Goal: Task Accomplishment & Management: Use online tool/utility

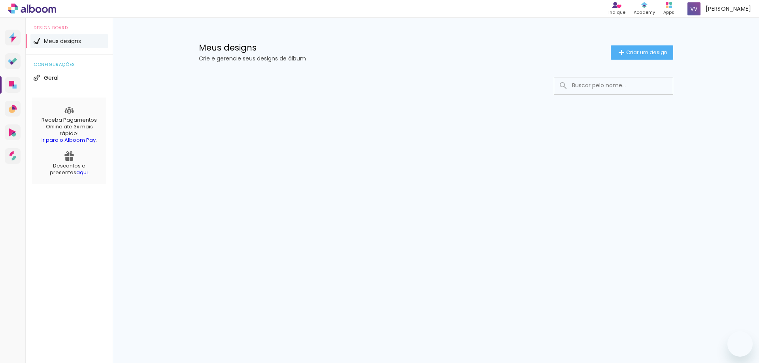
click at [633, 50] on span "Criar um design" at bounding box center [646, 52] width 41 height 5
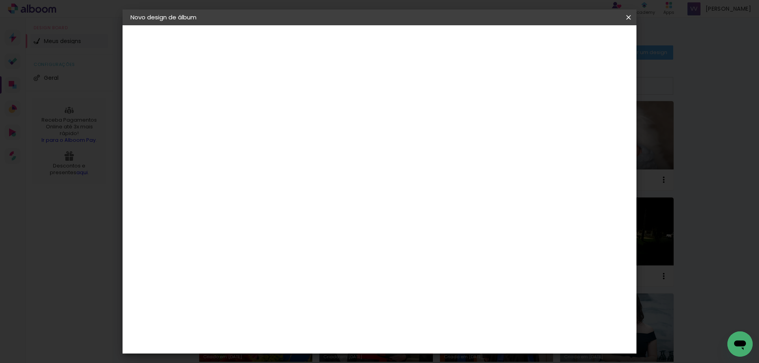
click at [260, 109] on input at bounding box center [260, 106] width 0 height 12
type input "[PERSON_NAME]"
type paper-input "[PERSON_NAME]"
click at [0, 0] on slot "Avançar" at bounding box center [0, 0] width 0 height 0
click at [289, 152] on input at bounding box center [280, 151] width 80 height 10
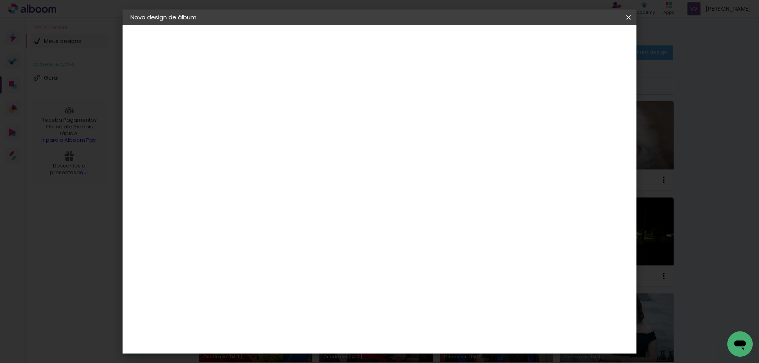
type input "sc"
type paper-input "sc"
click at [285, 205] on div "Schlosser" at bounding box center [270, 208] width 30 height 6
click at [0, 0] on slot "Avançar" at bounding box center [0, 0] width 0 height 0
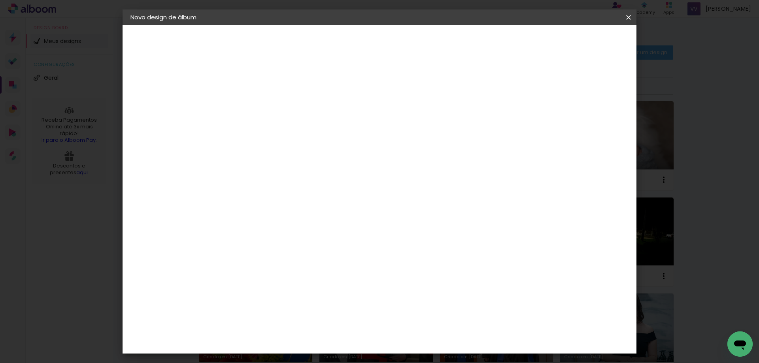
click at [0, 0] on slot "Avançar" at bounding box center [0, 0] width 0 height 0
click at [514, 44] on span "Iniciar design" at bounding box center [496, 42] width 36 height 6
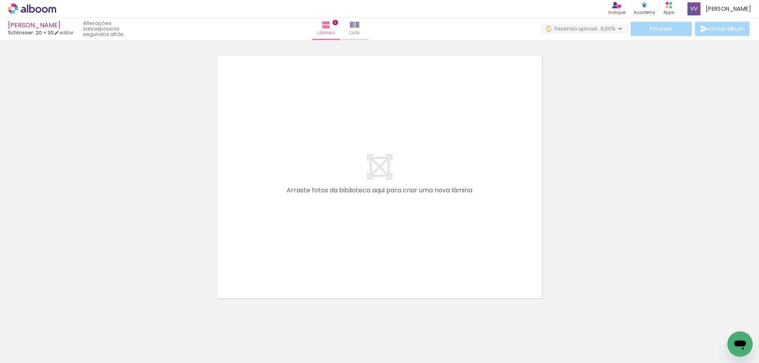
scroll to position [0, 484]
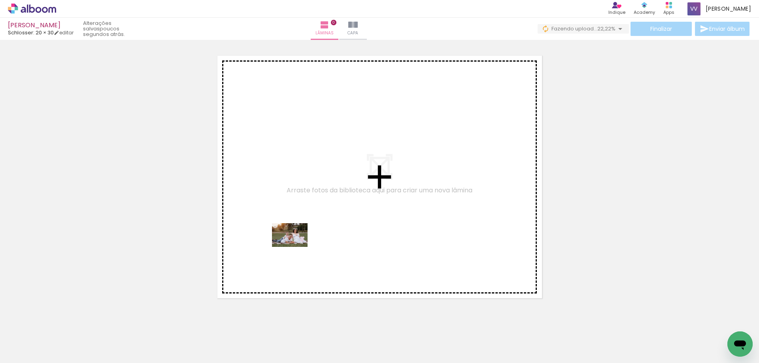
drag, startPoint x: 230, startPoint y: 345, endPoint x: 296, endPoint y: 247, distance: 118.0
click at [296, 247] on quentale-workspace at bounding box center [379, 181] width 759 height 363
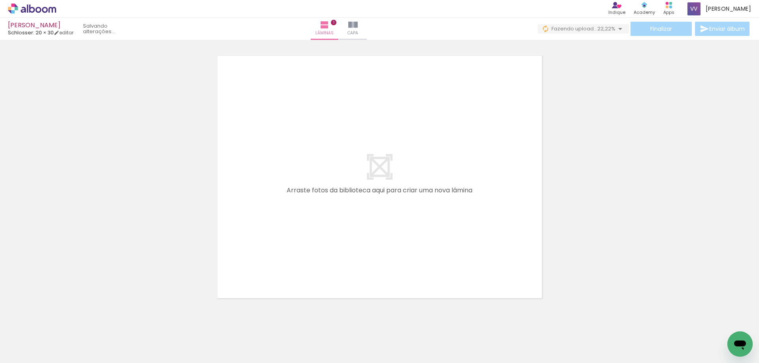
scroll to position [10, 0]
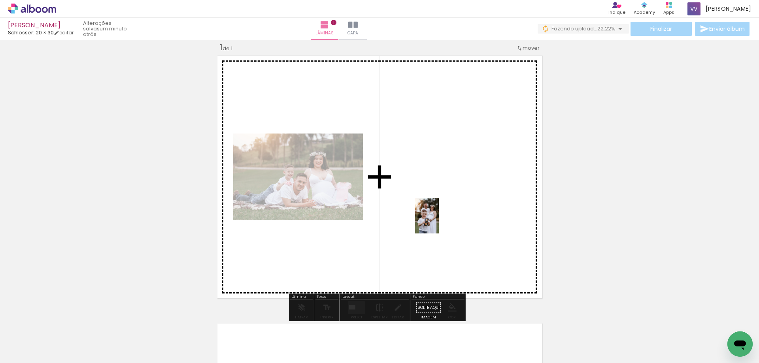
drag, startPoint x: 302, startPoint y: 346, endPoint x: 439, endPoint y: 222, distance: 184.8
click at [439, 222] on quentale-workspace at bounding box center [379, 181] width 759 height 363
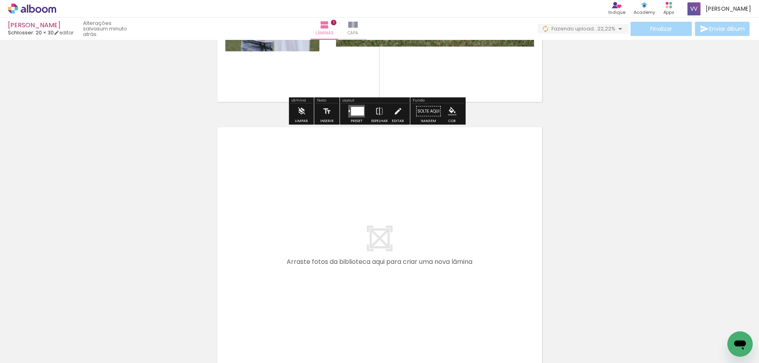
scroll to position [287, 0]
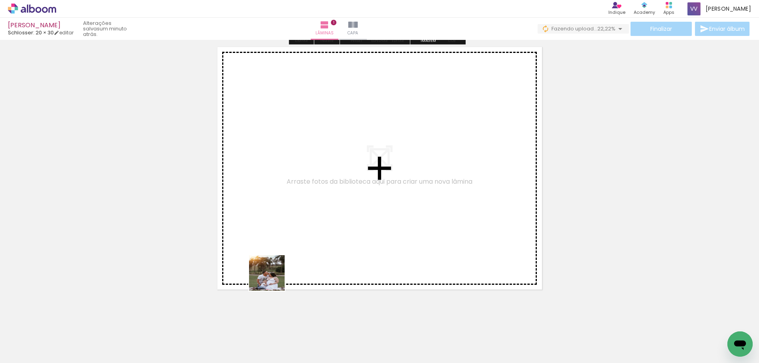
drag, startPoint x: 265, startPoint y: 339, endPoint x: 157, endPoint y: 316, distance: 110.4
click at [299, 221] on quentale-workspace at bounding box center [379, 181] width 759 height 363
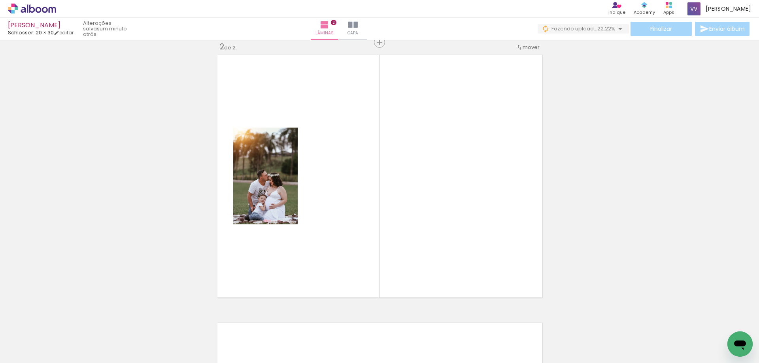
scroll to position [278, 0]
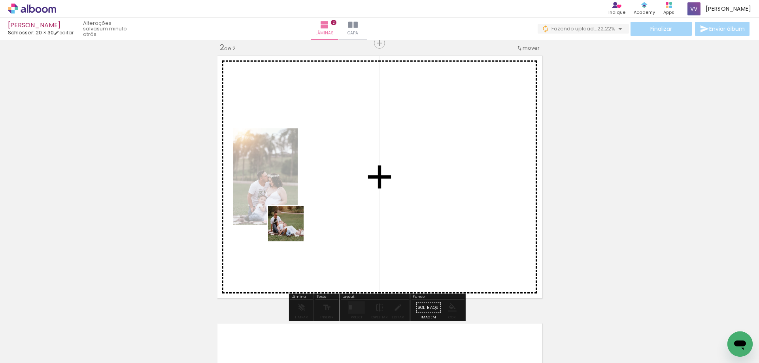
drag, startPoint x: 178, startPoint y: 333, endPoint x: 107, endPoint y: 321, distance: 72.2
click at [291, 227] on quentale-workspace at bounding box center [379, 181] width 759 height 363
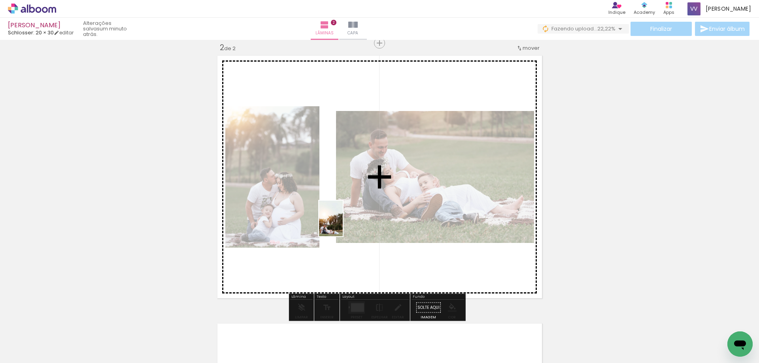
drag, startPoint x: 122, startPoint y: 335, endPoint x: 343, endPoint y: 225, distance: 246.8
click at [343, 225] on quentale-workspace at bounding box center [379, 181] width 759 height 363
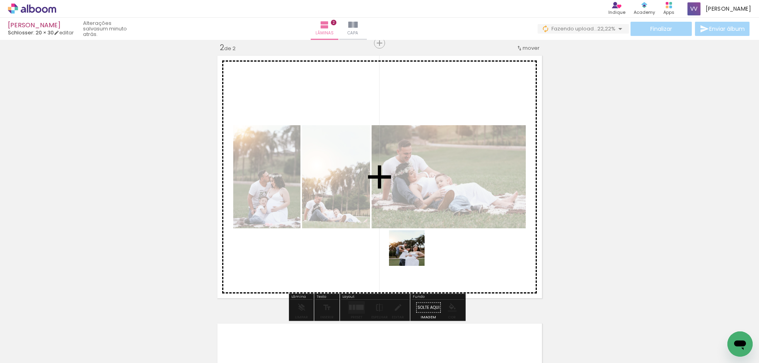
drag, startPoint x: 350, startPoint y: 342, endPoint x: 384, endPoint y: 314, distance: 43.5
click at [414, 253] on quentale-workspace at bounding box center [379, 181] width 759 height 363
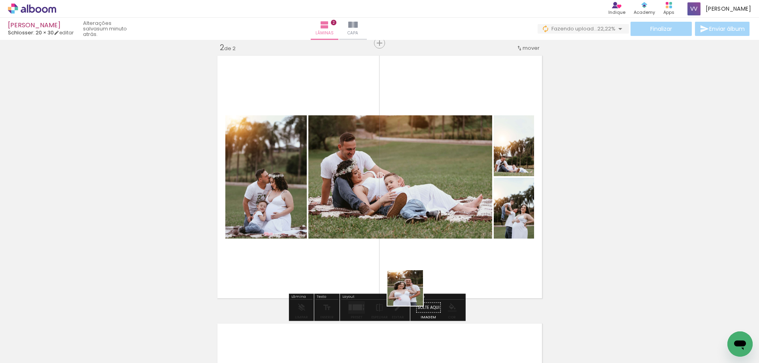
drag, startPoint x: 398, startPoint y: 332, endPoint x: 546, endPoint y: 241, distance: 173.8
click at [417, 240] on quentale-workspace at bounding box center [379, 181] width 759 height 363
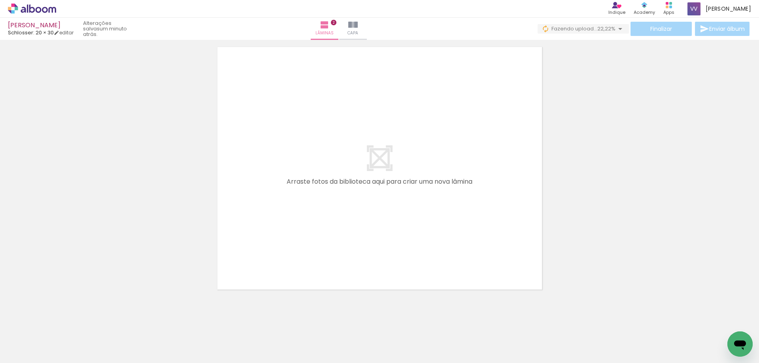
scroll to position [0, 504]
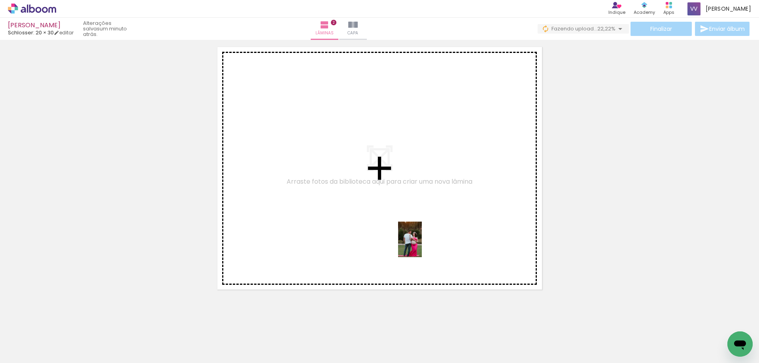
drag, startPoint x: 502, startPoint y: 343, endPoint x: 421, endPoint y: 246, distance: 126.4
click at [421, 246] on quentale-workspace at bounding box center [379, 181] width 759 height 363
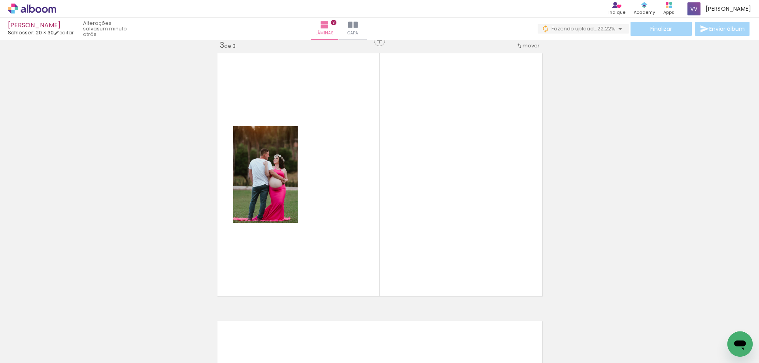
scroll to position [546, 0]
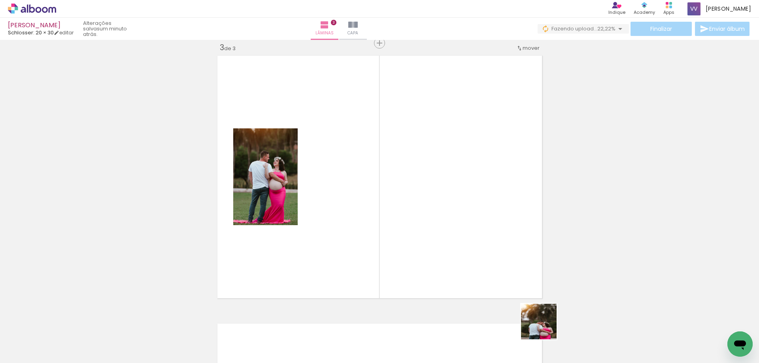
drag, startPoint x: 548, startPoint y: 339, endPoint x: 608, endPoint y: 319, distance: 63.4
click at [486, 265] on quentale-workspace at bounding box center [379, 181] width 759 height 363
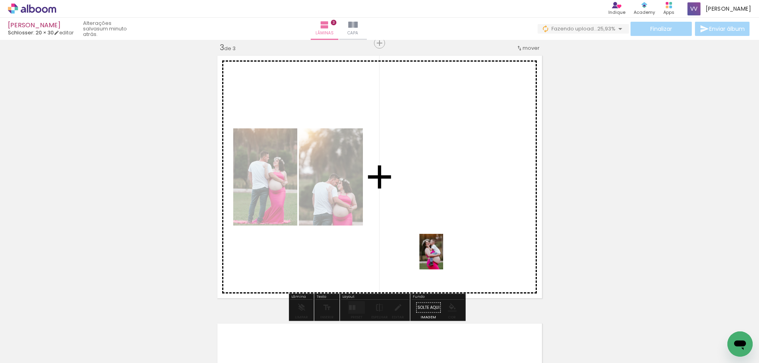
drag, startPoint x: 682, startPoint y: 337, endPoint x: 591, endPoint y: 273, distance: 111.6
click at [443, 257] on quentale-workspace at bounding box center [379, 181] width 759 height 363
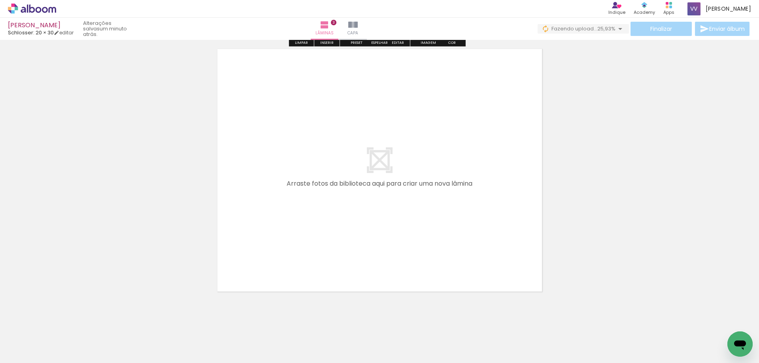
scroll to position [823, 0]
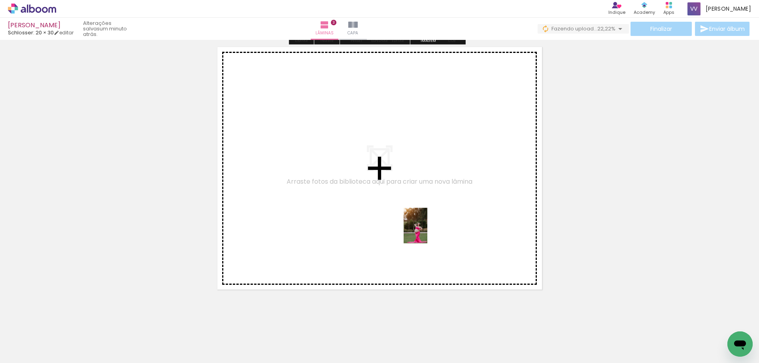
drag, startPoint x: 467, startPoint y: 348, endPoint x: 427, endPoint y: 232, distance: 122.4
click at [427, 232] on quentale-workspace at bounding box center [379, 181] width 759 height 363
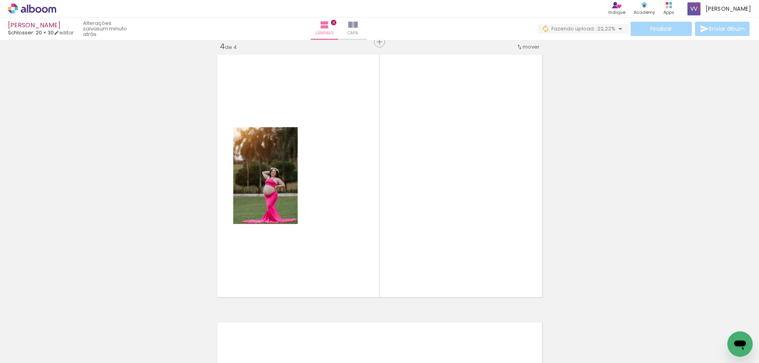
scroll to position [814, 0]
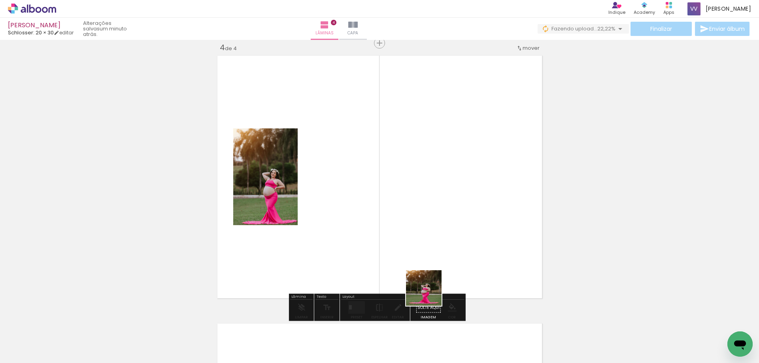
drag, startPoint x: 426, startPoint y: 332, endPoint x: 584, endPoint y: 328, distance: 158.6
click at [438, 248] on quentale-workspace at bounding box center [379, 181] width 759 height 363
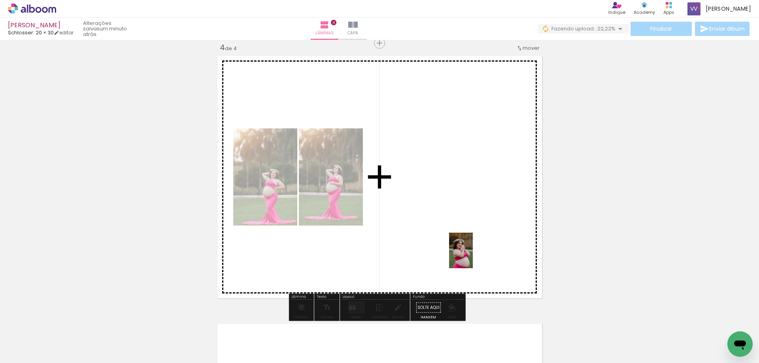
drag, startPoint x: 592, startPoint y: 336, endPoint x: 593, endPoint y: 321, distance: 15.4
click at [471, 255] on quentale-workspace at bounding box center [379, 181] width 759 height 363
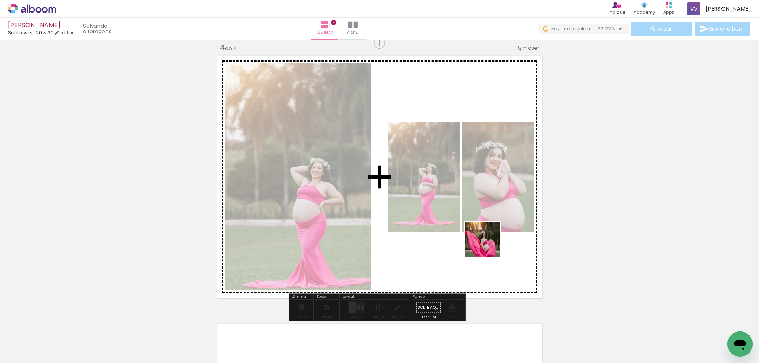
drag, startPoint x: 592, startPoint y: 303, endPoint x: 520, endPoint y: 272, distance: 78.3
click at [486, 244] on quentale-workspace at bounding box center [379, 181] width 759 height 363
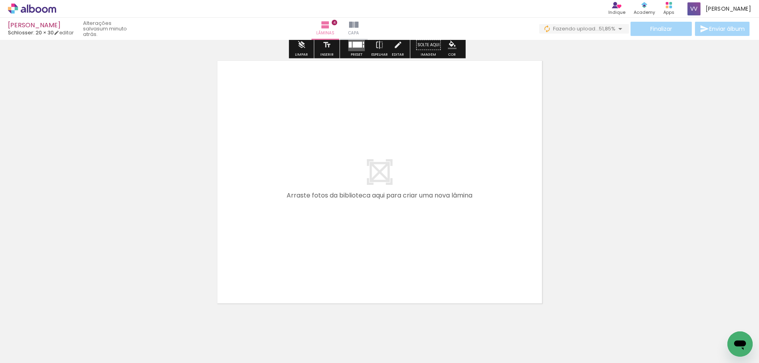
scroll to position [1091, 0]
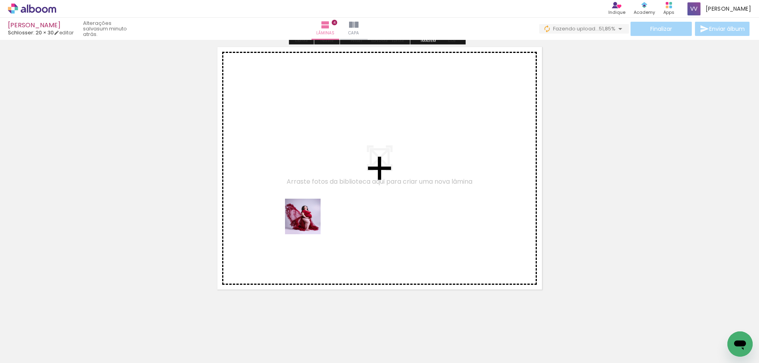
drag, startPoint x: 295, startPoint y: 232, endPoint x: 257, endPoint y: 325, distance: 100.2
click at [309, 222] on quentale-workspace at bounding box center [379, 181] width 759 height 363
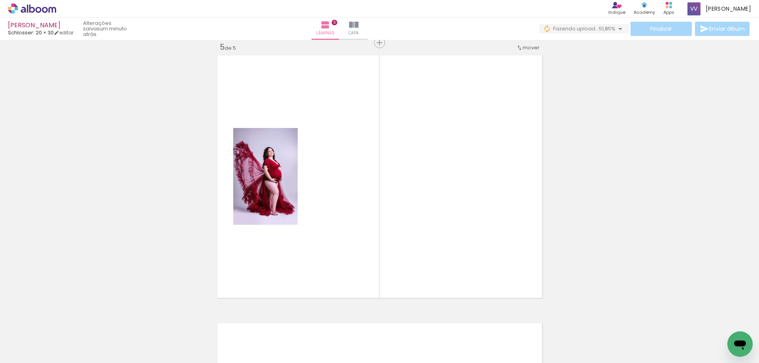
scroll to position [1082, 0]
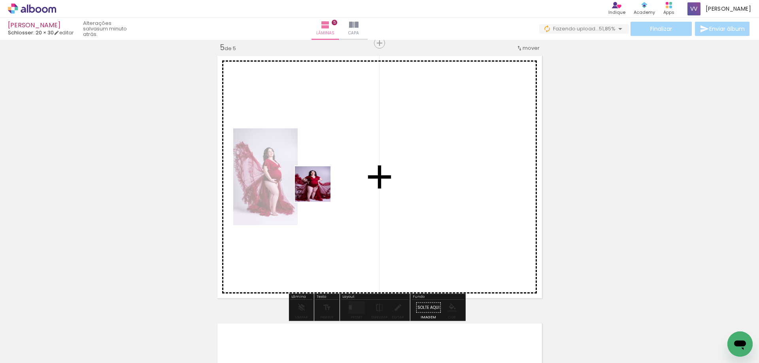
drag, startPoint x: 285, startPoint y: 258, endPoint x: 320, endPoint y: 182, distance: 83.5
click at [320, 182] on quentale-workspace at bounding box center [379, 181] width 759 height 363
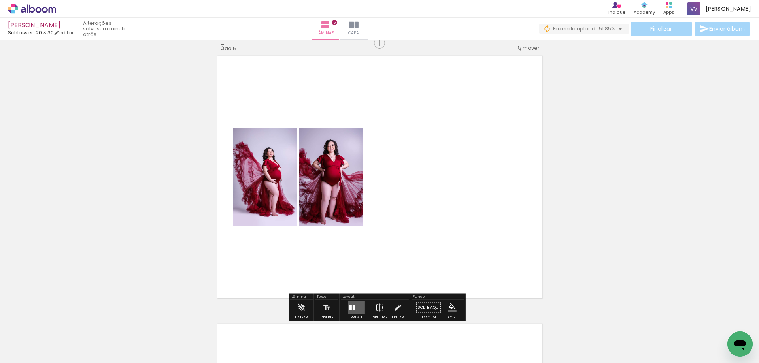
drag, startPoint x: 368, startPoint y: 228, endPoint x: 370, endPoint y: 313, distance: 85.0
click at [380, 213] on quentale-workspace at bounding box center [379, 181] width 759 height 363
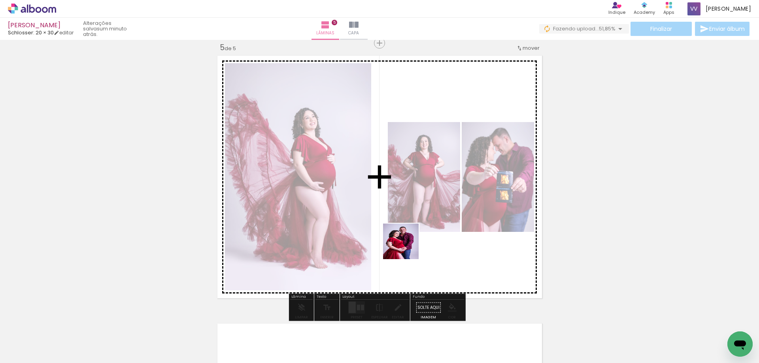
drag, startPoint x: 352, startPoint y: 332, endPoint x: 418, endPoint y: 255, distance: 101.0
click at [407, 246] on quentale-workspace at bounding box center [379, 181] width 759 height 363
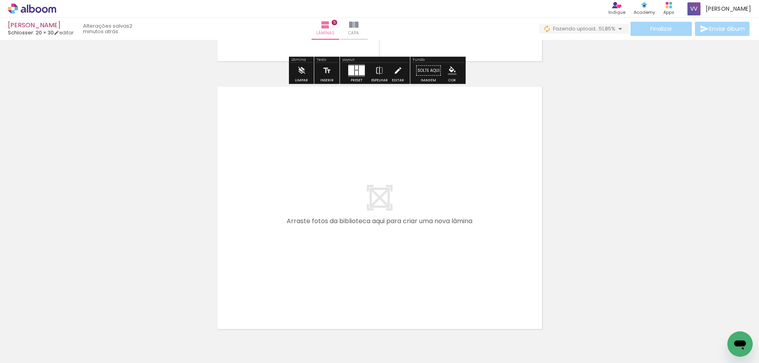
scroll to position [1359, 0]
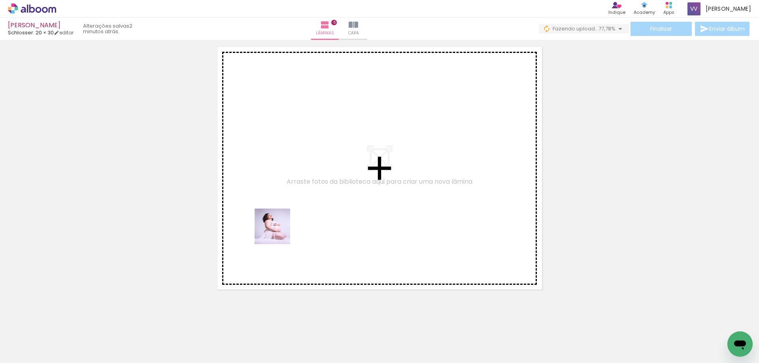
drag, startPoint x: 171, startPoint y: 336, endPoint x: 170, endPoint y: 307, distance: 29.3
click at [291, 224] on quentale-workspace at bounding box center [379, 181] width 759 height 363
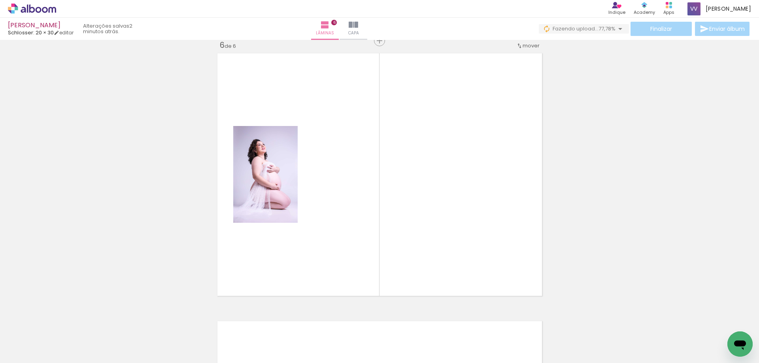
scroll to position [1350, 0]
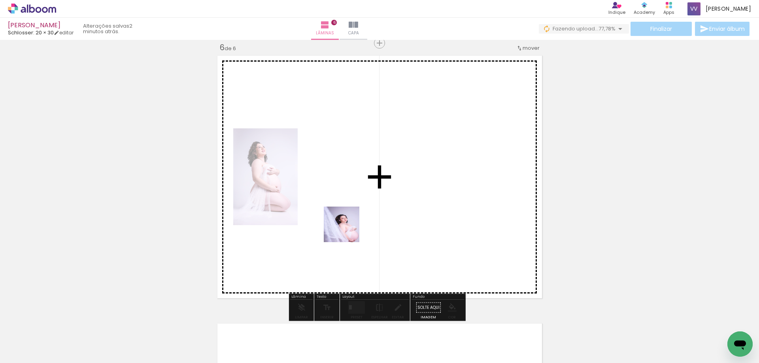
drag, startPoint x: 136, startPoint y: 330, endPoint x: 164, endPoint y: 277, distance: 59.6
click at [348, 228] on quentale-workspace at bounding box center [379, 181] width 759 height 363
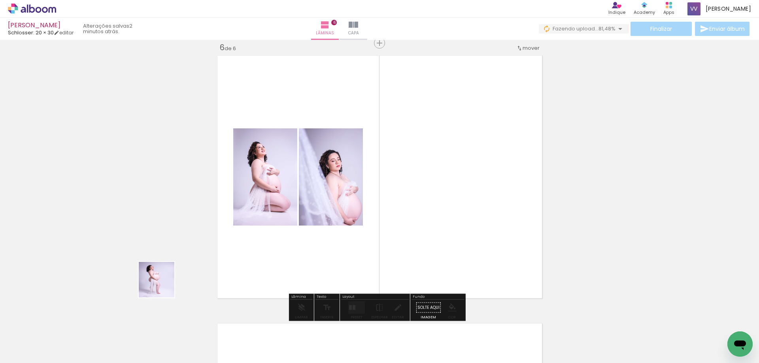
drag, startPoint x: 88, startPoint y: 330, endPoint x: 444, endPoint y: 223, distance: 371.6
click at [407, 179] on quentale-workspace at bounding box center [379, 181] width 759 height 363
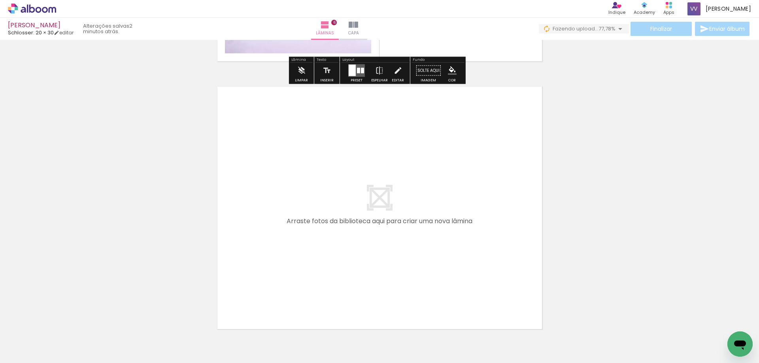
scroll to position [1627, 0]
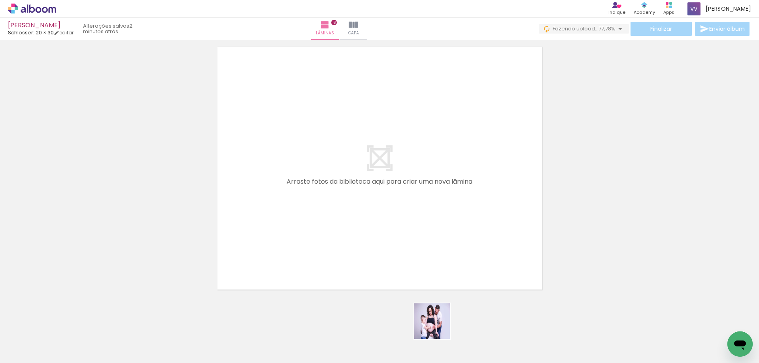
drag, startPoint x: 441, startPoint y: 340, endPoint x: 369, endPoint y: 318, distance: 75.9
click at [419, 240] on quentale-workspace at bounding box center [379, 181] width 759 height 363
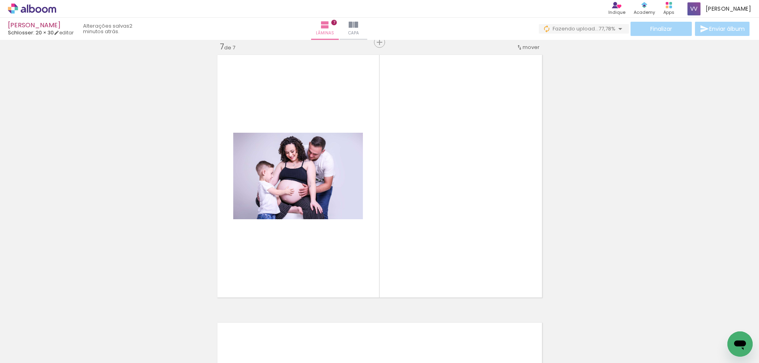
scroll to position [1618, 0]
drag, startPoint x: 386, startPoint y: 327, endPoint x: 473, endPoint y: 326, distance: 86.6
click at [403, 242] on quentale-workspace at bounding box center [379, 181] width 759 height 363
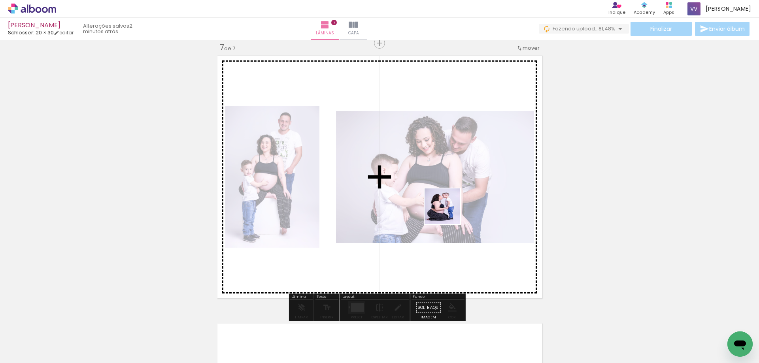
drag, startPoint x: 475, startPoint y: 331, endPoint x: 507, endPoint y: 210, distance: 125.3
click at [448, 210] on quentale-workspace at bounding box center [379, 181] width 759 height 363
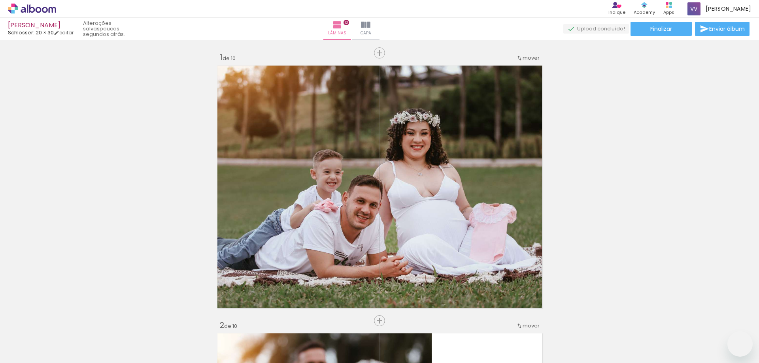
click at [0, 0] on slot at bounding box center [0, 0] width 0 height 0
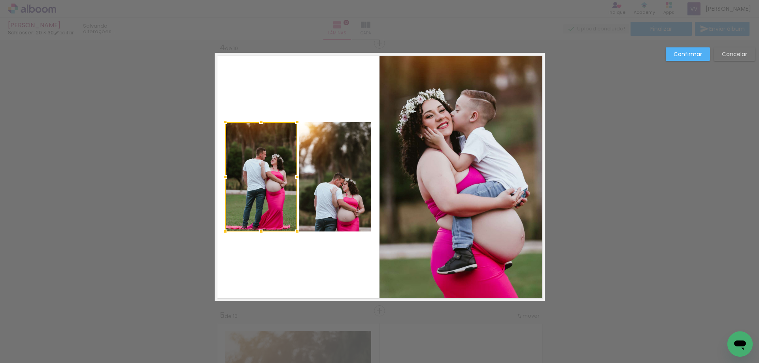
scroll to position [6174, 0]
click at [0, 0] on slot "Confirmar" at bounding box center [0, 0] width 0 height 0
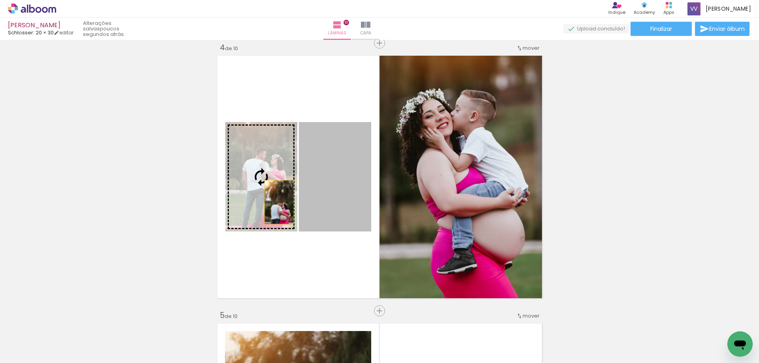
drag, startPoint x: 316, startPoint y: 206, endPoint x: 271, endPoint y: 202, distance: 44.5
click at [0, 0] on slot at bounding box center [0, 0] width 0 height 0
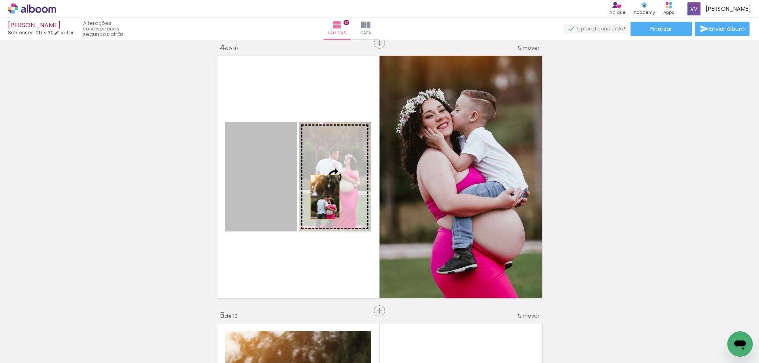
drag, startPoint x: 262, startPoint y: 205, endPoint x: 365, endPoint y: 195, distance: 103.3
click at [0, 0] on slot at bounding box center [0, 0] width 0 height 0
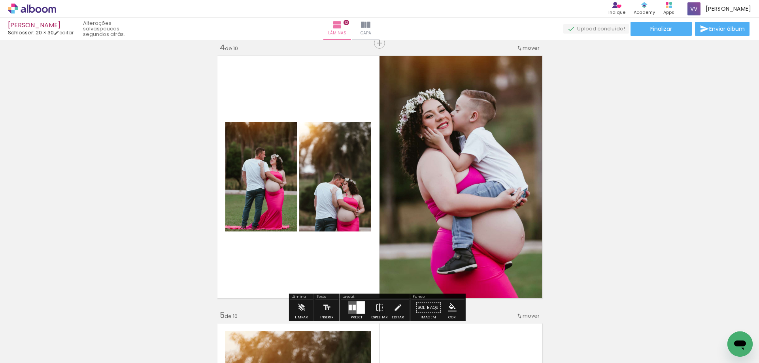
click at [383, 306] on paper-button "Espelhar" at bounding box center [379, 310] width 21 height 20
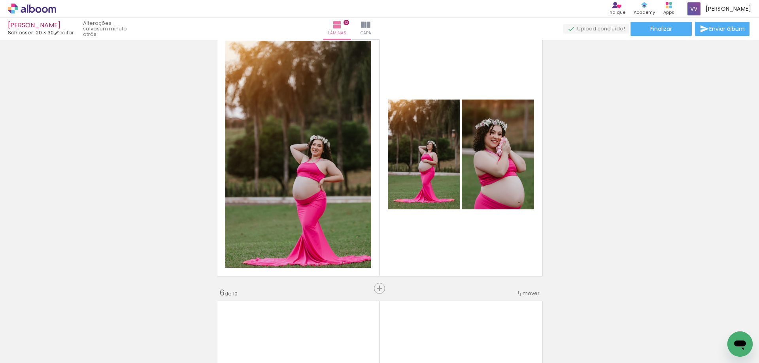
scroll to position [1091, 0]
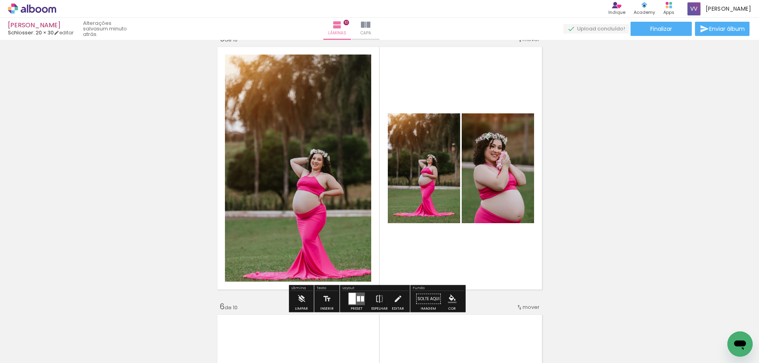
click at [361, 300] on div at bounding box center [362, 300] width 3 height 6
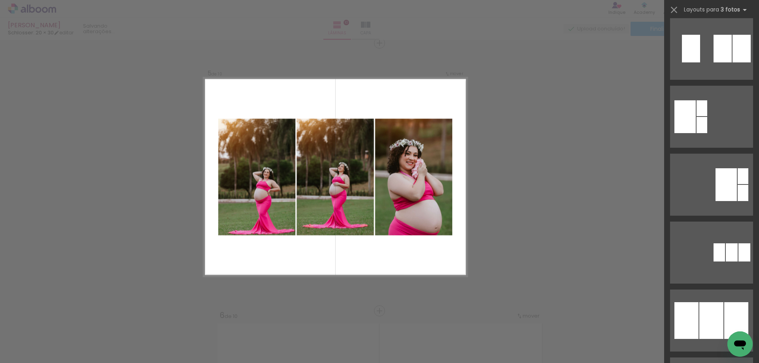
scroll to position [507, 0]
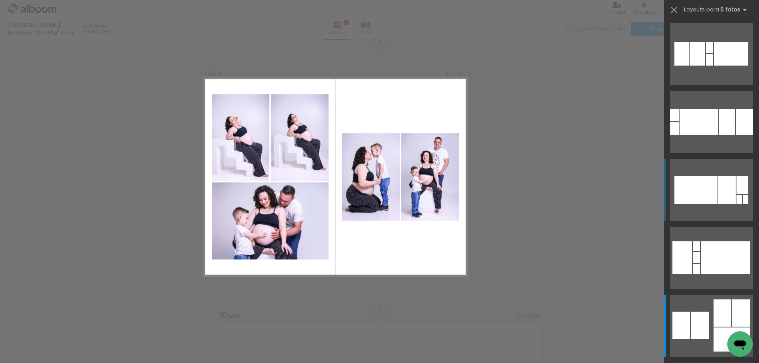
scroll to position [395, 0]
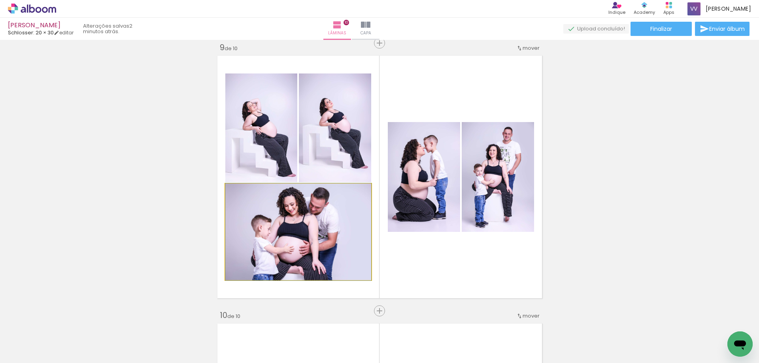
click at [289, 238] on quentale-photo at bounding box center [298, 232] width 146 height 96
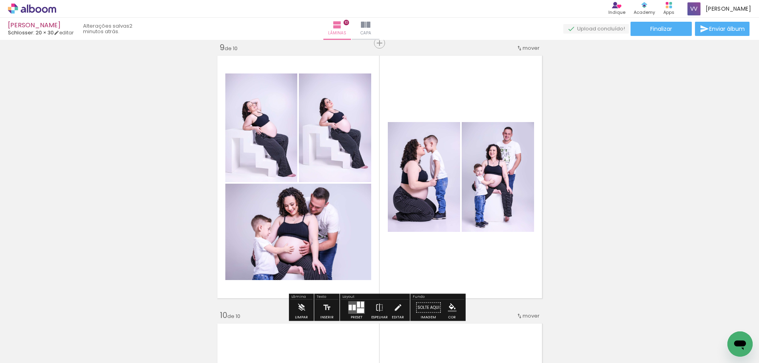
click at [288, 238] on quentale-photo at bounding box center [298, 232] width 146 height 96
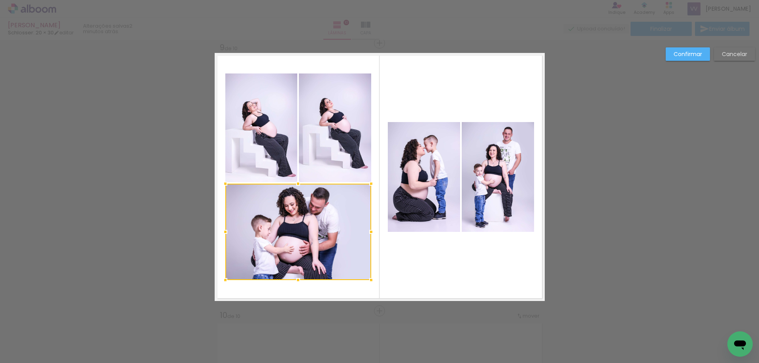
click at [288, 238] on div at bounding box center [298, 232] width 146 height 96
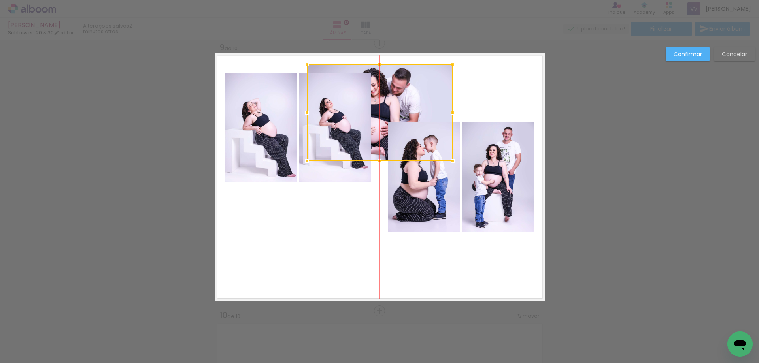
drag, startPoint x: 288, startPoint y: 238, endPoint x: 371, endPoint y: 119, distance: 145.4
click at [371, 119] on div at bounding box center [380, 112] width 146 height 96
click at [263, 119] on quentale-photo at bounding box center [261, 128] width 72 height 109
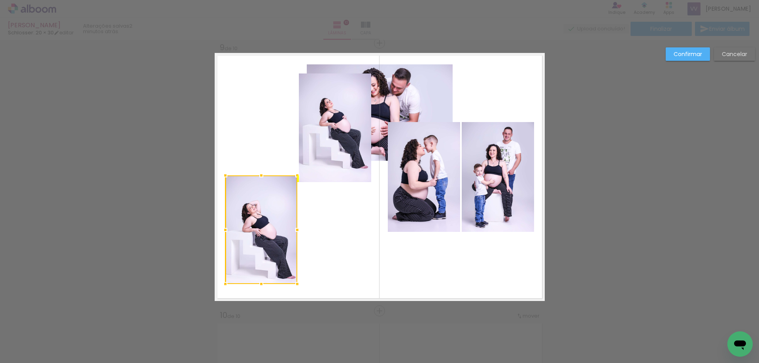
drag, startPoint x: 259, startPoint y: 127, endPoint x: 259, endPoint y: 229, distance: 102.0
click at [259, 229] on div at bounding box center [261, 230] width 72 height 109
click at [320, 142] on quentale-photo at bounding box center [335, 128] width 72 height 109
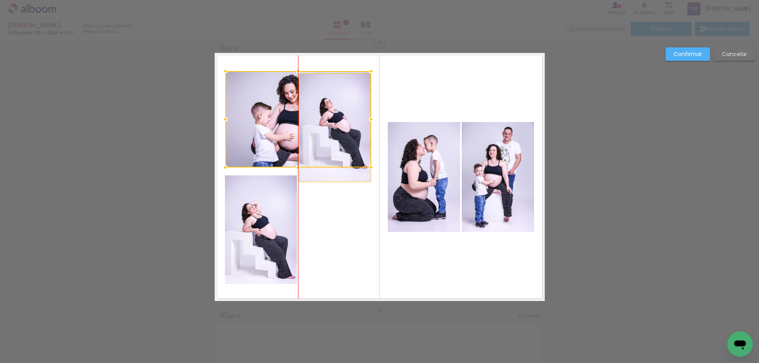
drag, startPoint x: 329, startPoint y: 129, endPoint x: 253, endPoint y: 135, distance: 75.8
click at [253, 135] on div at bounding box center [298, 119] width 146 height 96
click at [323, 112] on div at bounding box center [298, 119] width 146 height 96
click at [329, 172] on quentale-photo at bounding box center [335, 128] width 72 height 109
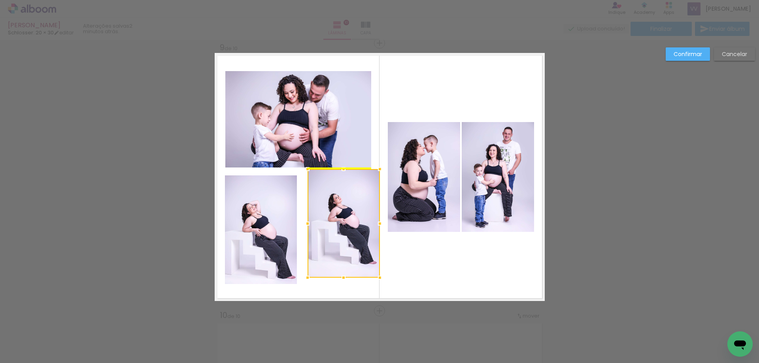
drag, startPoint x: 329, startPoint y: 174, endPoint x: 308, endPoint y: 215, distance: 46.3
click at [337, 278] on div at bounding box center [344, 278] width 16 height 16
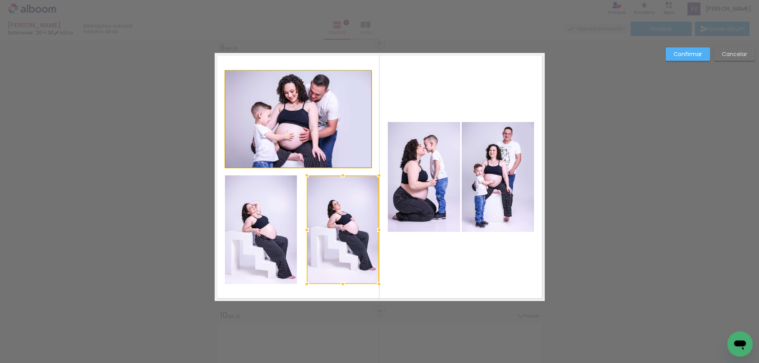
drag, startPoint x: 287, startPoint y: 126, endPoint x: 368, endPoint y: 116, distance: 81.7
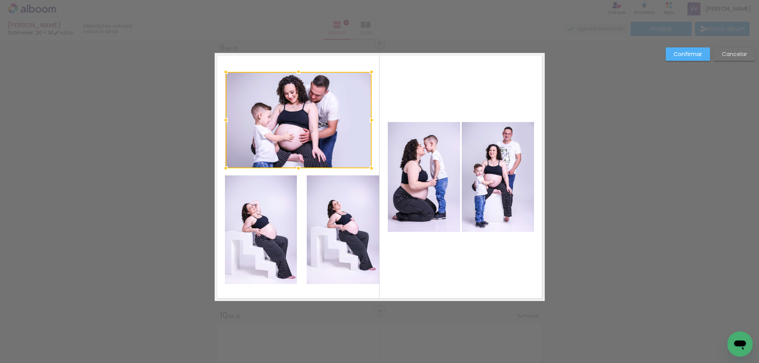
click at [262, 106] on div at bounding box center [299, 120] width 146 height 96
drag, startPoint x: 243, startPoint y: 226, endPoint x: 275, endPoint y: 200, distance: 41.6
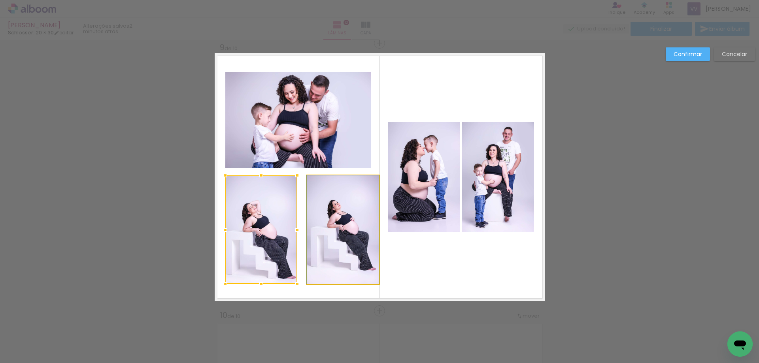
click at [334, 200] on quentale-photo at bounding box center [343, 230] width 72 height 109
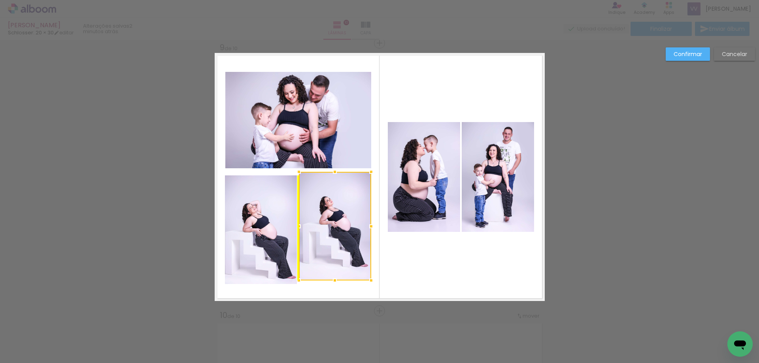
drag, startPoint x: 356, startPoint y: 211, endPoint x: 349, endPoint y: 208, distance: 8.3
click at [349, 208] on div at bounding box center [335, 226] width 72 height 109
drag, startPoint x: 249, startPoint y: 222, endPoint x: 257, endPoint y: 194, distance: 29.3
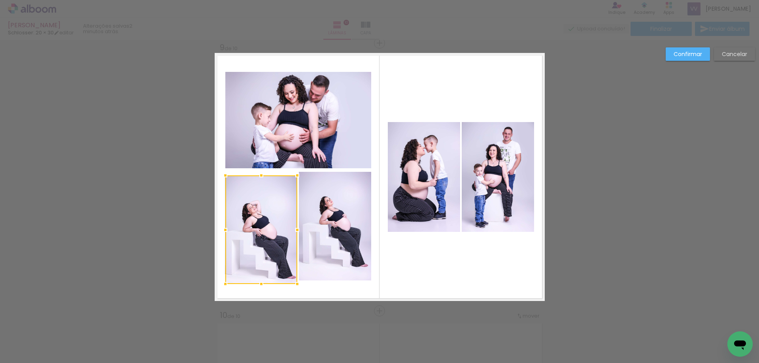
click at [276, 110] on quentale-photo at bounding box center [298, 120] width 146 height 96
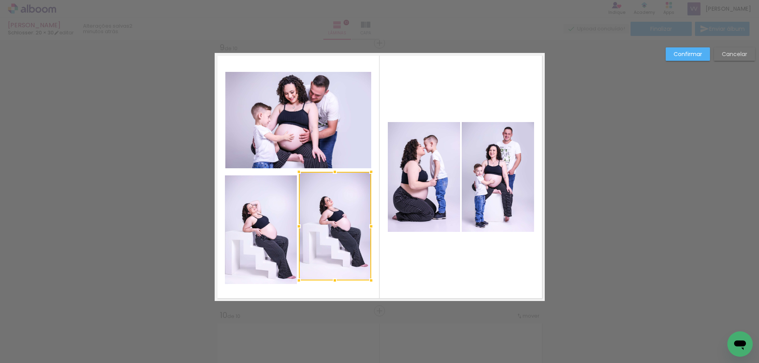
click at [249, 202] on quentale-photo at bounding box center [261, 230] width 72 height 109
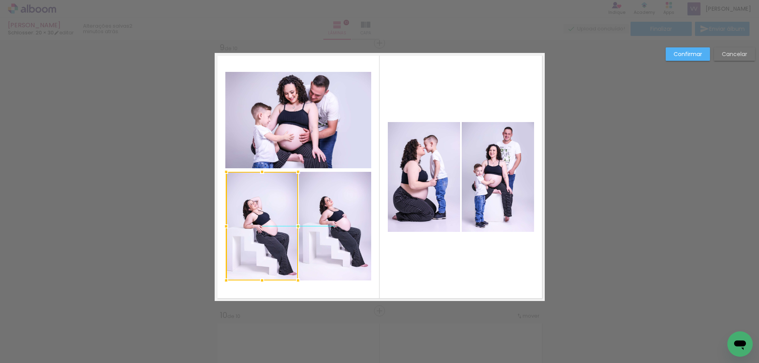
click at [241, 215] on div at bounding box center [262, 226] width 72 height 109
click at [419, 263] on quentale-layouter at bounding box center [380, 177] width 330 height 248
click at [253, 215] on quentale-photo at bounding box center [262, 226] width 72 height 109
click at [255, 211] on div at bounding box center [262, 226] width 72 height 109
click at [335, 225] on quentale-photo at bounding box center [335, 226] width 72 height 109
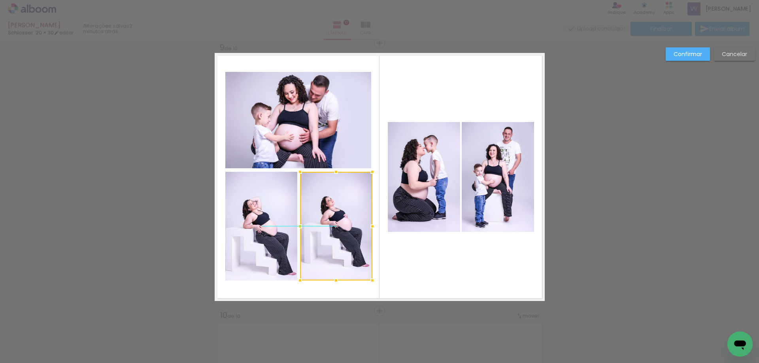
click at [337, 228] on div at bounding box center [336, 226] width 72 height 109
click at [435, 266] on quentale-layouter at bounding box center [380, 177] width 330 height 248
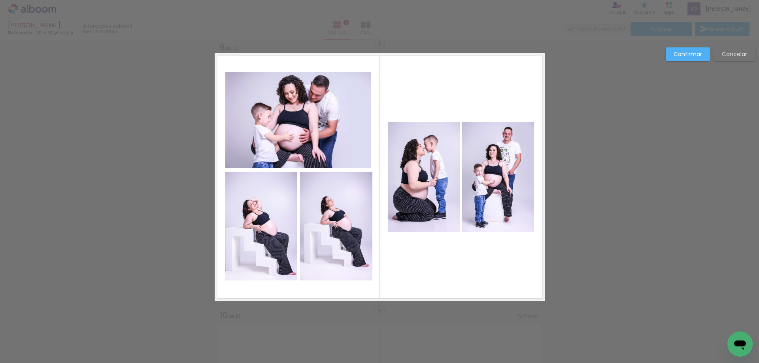
click at [350, 225] on quentale-photo at bounding box center [336, 226] width 72 height 109
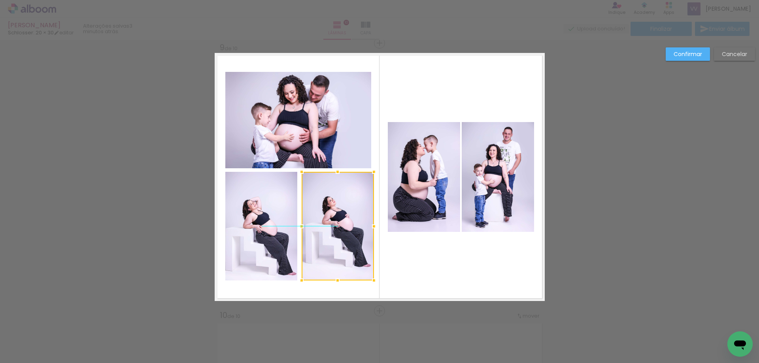
click at [351, 223] on div at bounding box center [338, 226] width 72 height 109
click at [347, 194] on div at bounding box center [336, 226] width 72 height 109
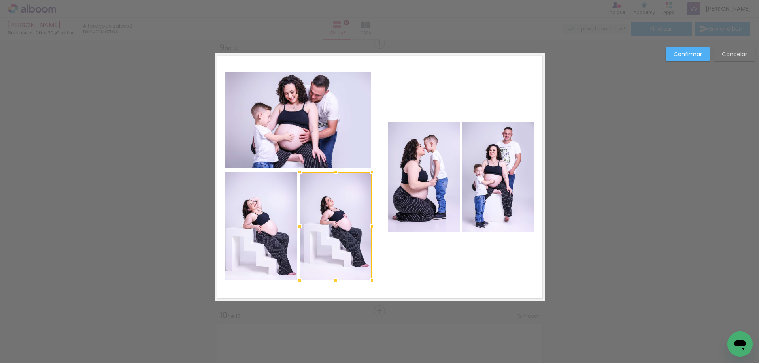
click at [470, 265] on quentale-layouter at bounding box center [380, 177] width 330 height 248
click at [473, 266] on quentale-layouter at bounding box center [380, 177] width 330 height 248
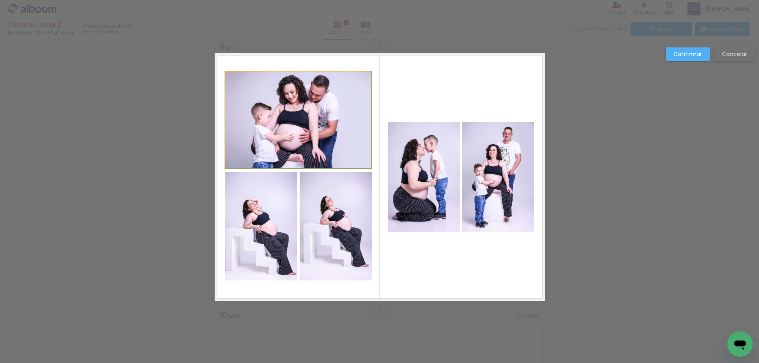
click at [302, 118] on quentale-photo at bounding box center [298, 120] width 146 height 96
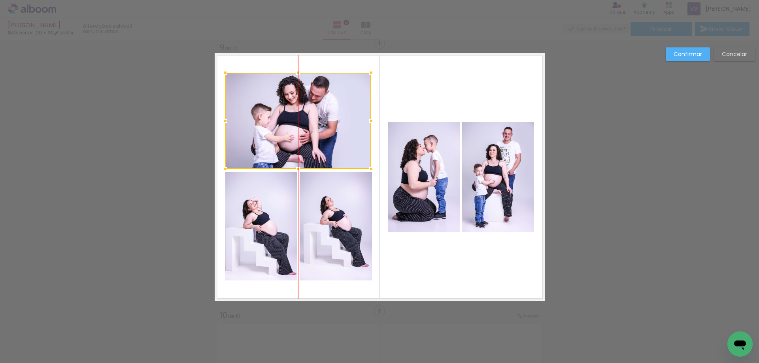
click at [303, 116] on div at bounding box center [298, 121] width 146 height 96
click at [331, 233] on quentale-photo at bounding box center [336, 226] width 72 height 109
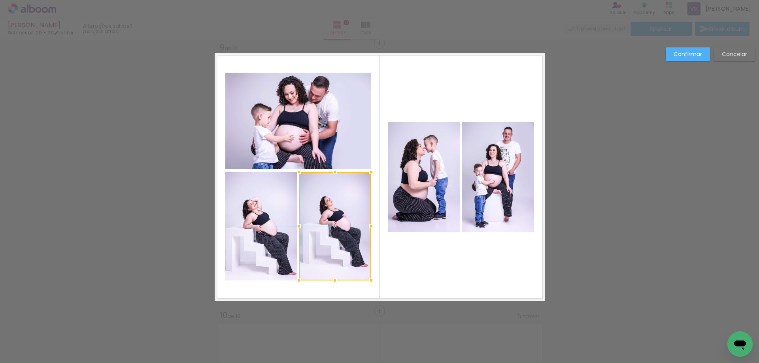
click at [335, 229] on div at bounding box center [335, 226] width 72 height 109
click at [260, 225] on quentale-photo at bounding box center [261, 226] width 72 height 109
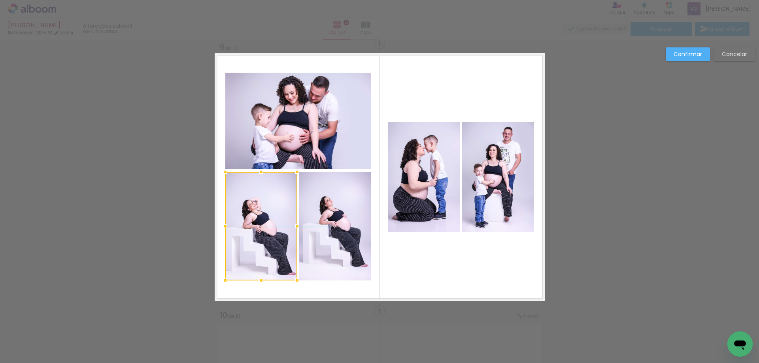
click at [259, 225] on div at bounding box center [261, 226] width 72 height 109
click at [471, 287] on quentale-layouter at bounding box center [380, 177] width 330 height 248
click at [0, 0] on slot "Confirmar" at bounding box center [0, 0] width 0 height 0
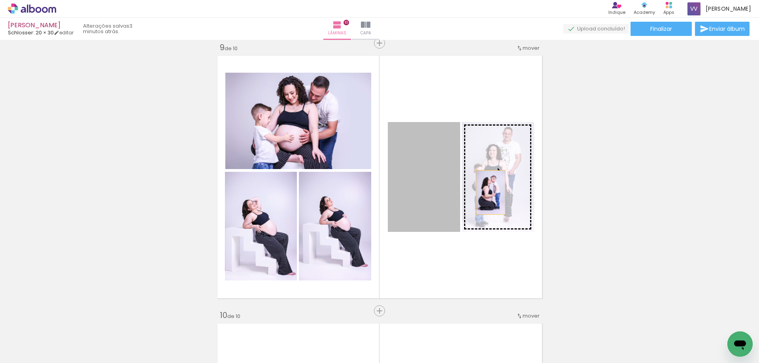
drag, startPoint x: 418, startPoint y: 195, endPoint x: 499, endPoint y: 191, distance: 81.2
click at [0, 0] on slot at bounding box center [0, 0] width 0 height 0
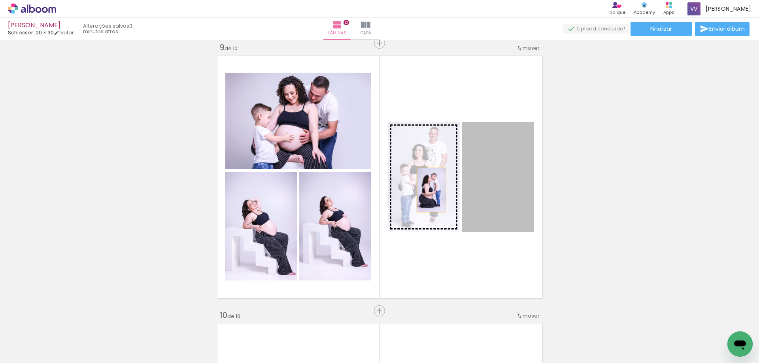
drag, startPoint x: 496, startPoint y: 186, endPoint x: 428, endPoint y: 190, distance: 68.5
click at [0, 0] on slot at bounding box center [0, 0] width 0 height 0
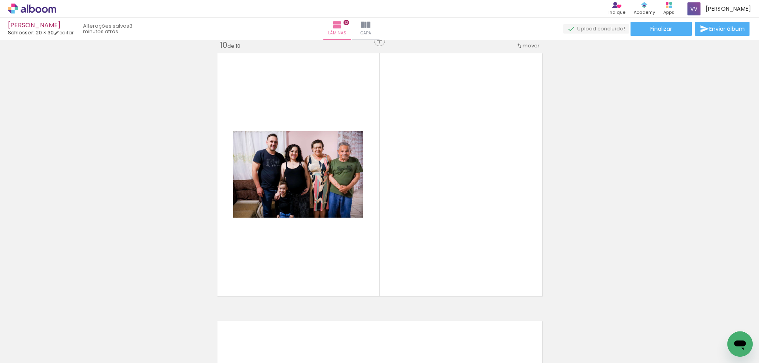
scroll to position [2431, 0]
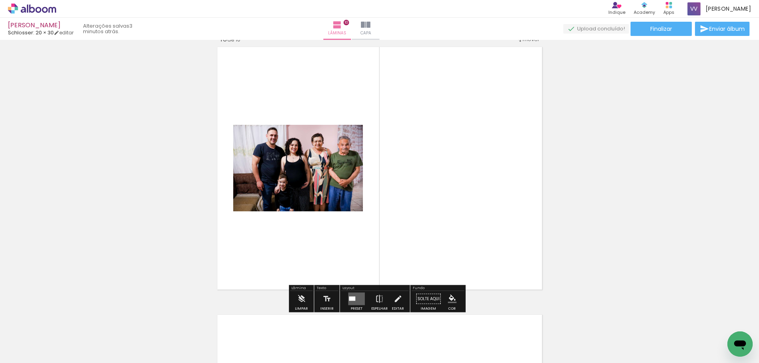
click at [358, 301] on quentale-layouter at bounding box center [356, 299] width 17 height 13
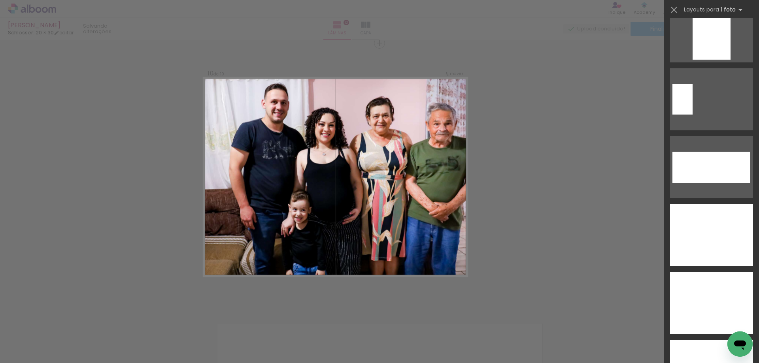
scroll to position [3203, 0]
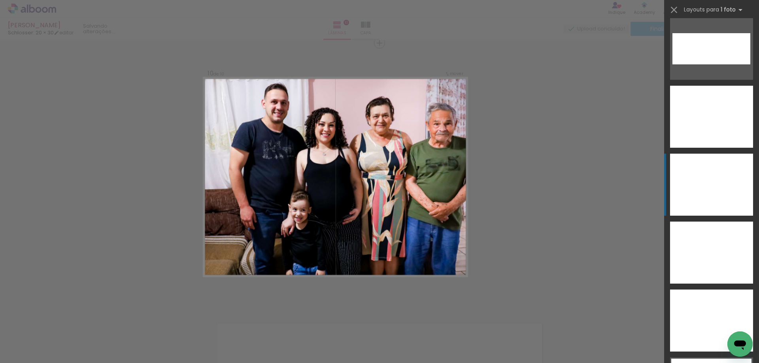
click at [691, 222] on div at bounding box center [711, 253] width 83 height 62
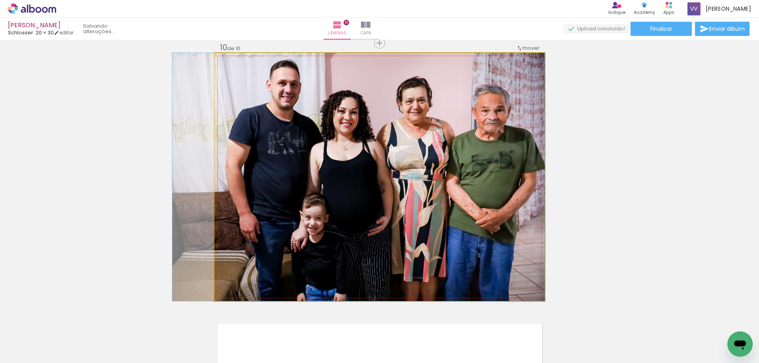
drag, startPoint x: 494, startPoint y: 163, endPoint x: 472, endPoint y: 164, distance: 22.1
drag, startPoint x: 472, startPoint y: 164, endPoint x: 459, endPoint y: 163, distance: 12.7
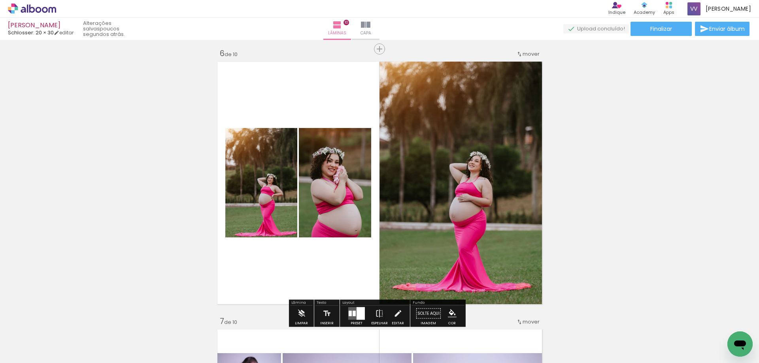
scroll to position [1384, 0]
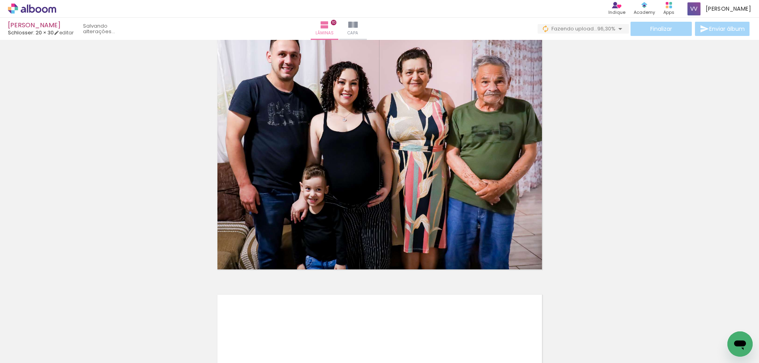
scroll to position [2412, 0]
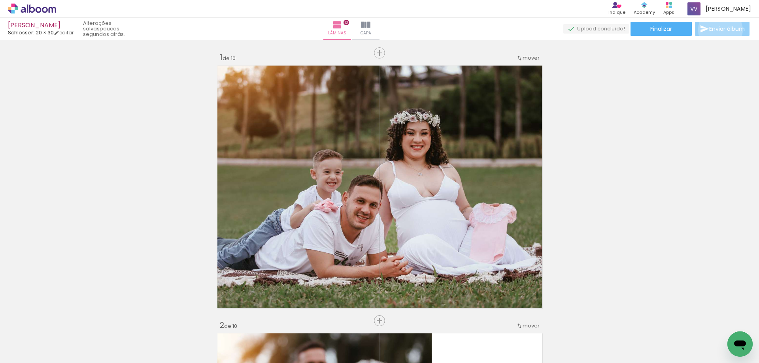
click at [718, 30] on span "Enviar álbum" at bounding box center [727, 29] width 36 height 6
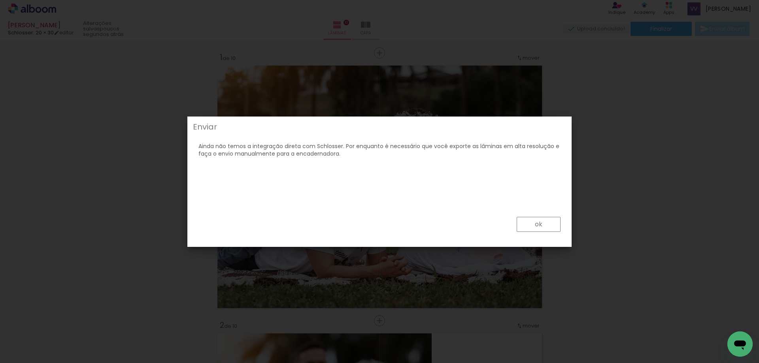
click at [541, 219] on paper-button "ok" at bounding box center [539, 224] width 44 height 15
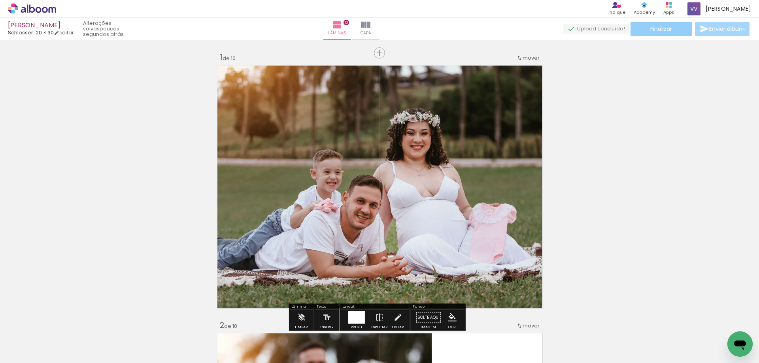
click at [663, 30] on span "Finalizar" at bounding box center [661, 29] width 22 height 6
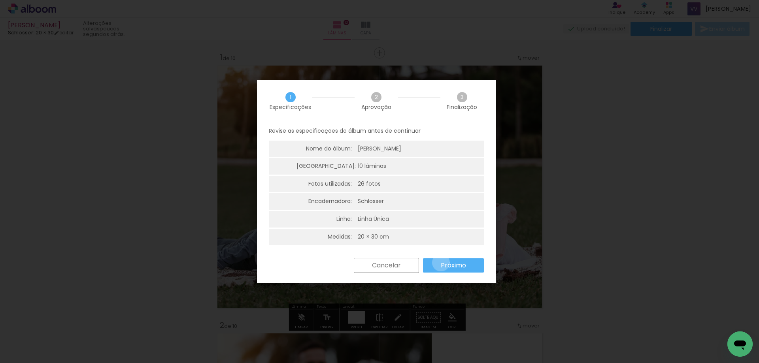
click at [0, 0] on slot "Próximo" at bounding box center [0, 0] width 0 height 0
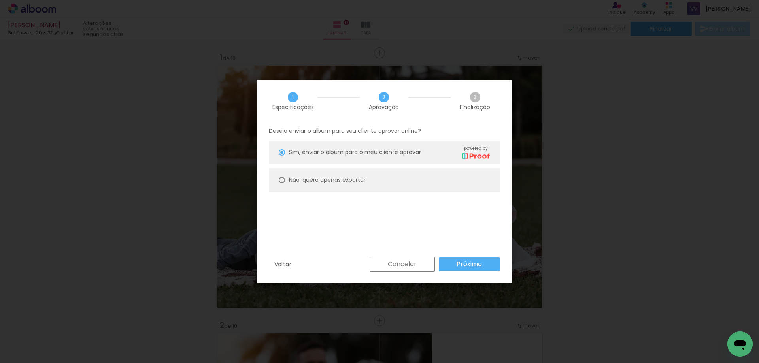
click at [0, 0] on slot "Não, quero apenas exportar" at bounding box center [0, 0] width 0 height 0
type paper-radio-button "on"
click at [0, 0] on slot "Próximo" at bounding box center [0, 0] width 0 height 0
type input "Alta, 300 DPI"
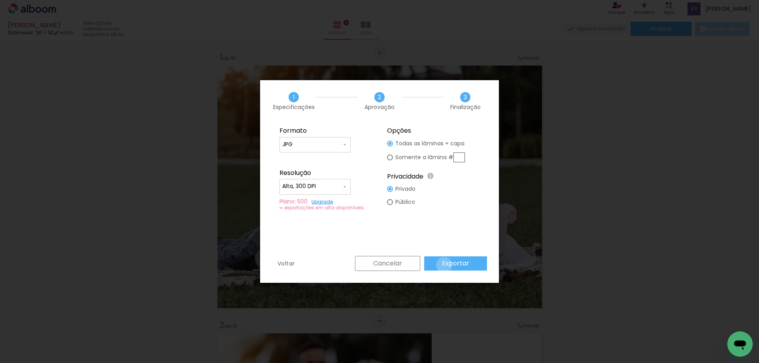
click at [0, 0] on slot "Exportar" at bounding box center [0, 0] width 0 height 0
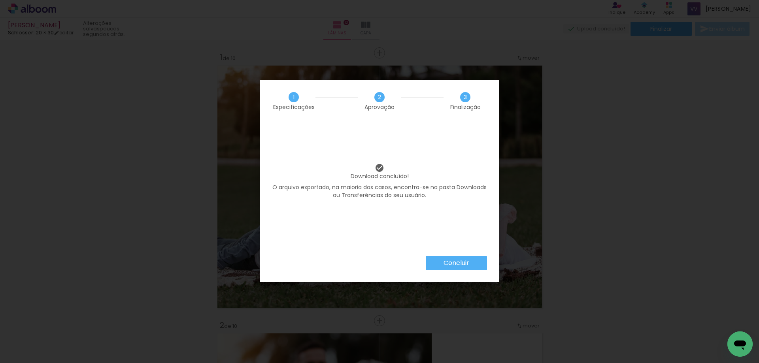
scroll to position [3203, 0]
click at [0, 0] on slot "Concluir" at bounding box center [0, 0] width 0 height 0
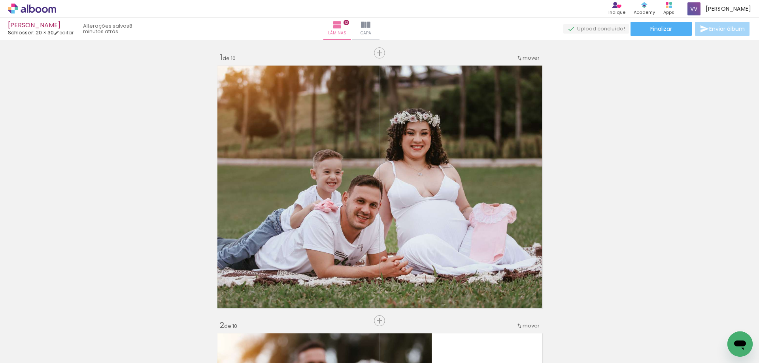
scroll to position [3203, 0]
